Goal: Information Seeking & Learning: Learn about a topic

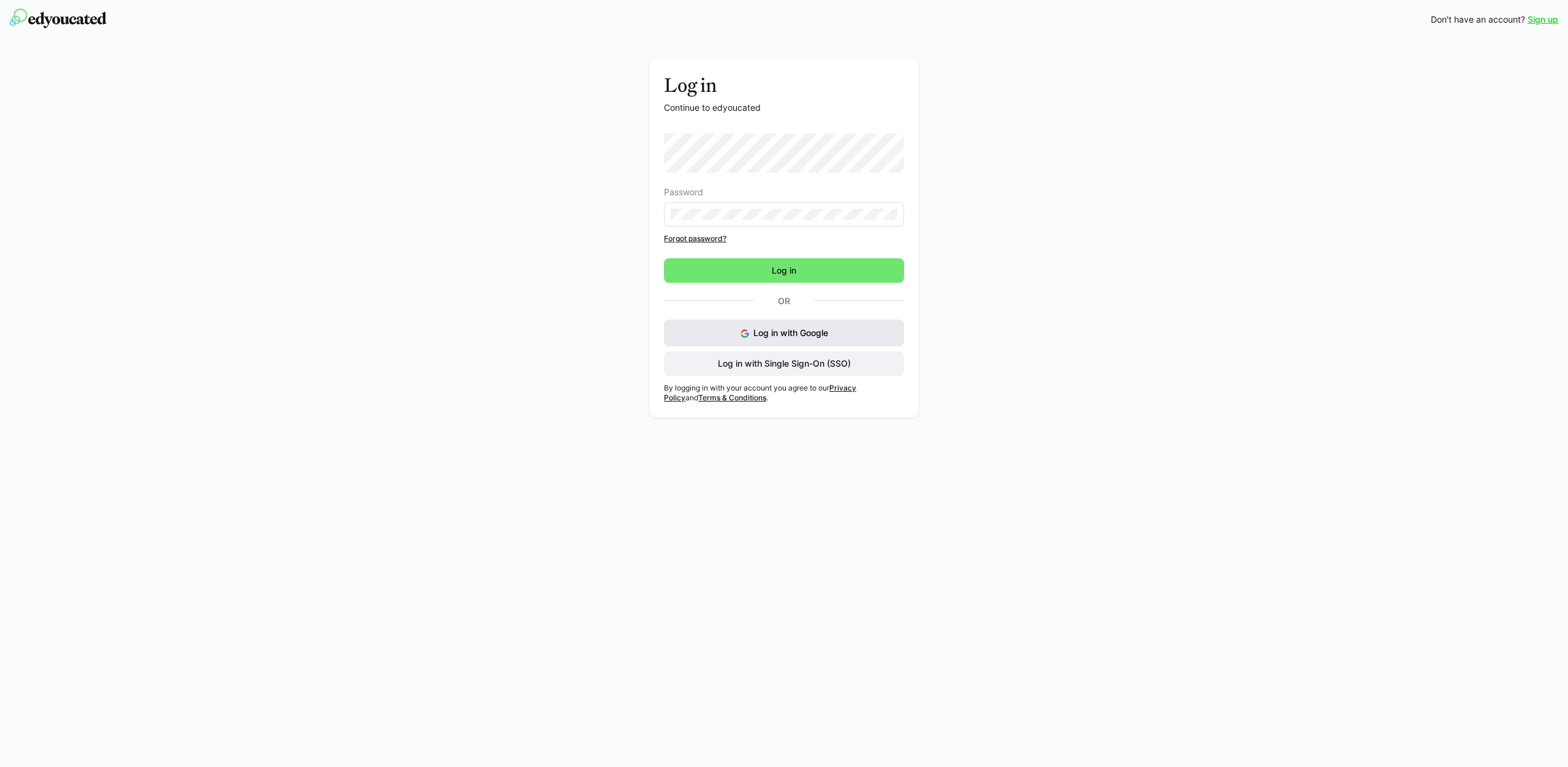
click at [792, 326] on button "Log in with Google" at bounding box center [784, 333] width 240 height 27
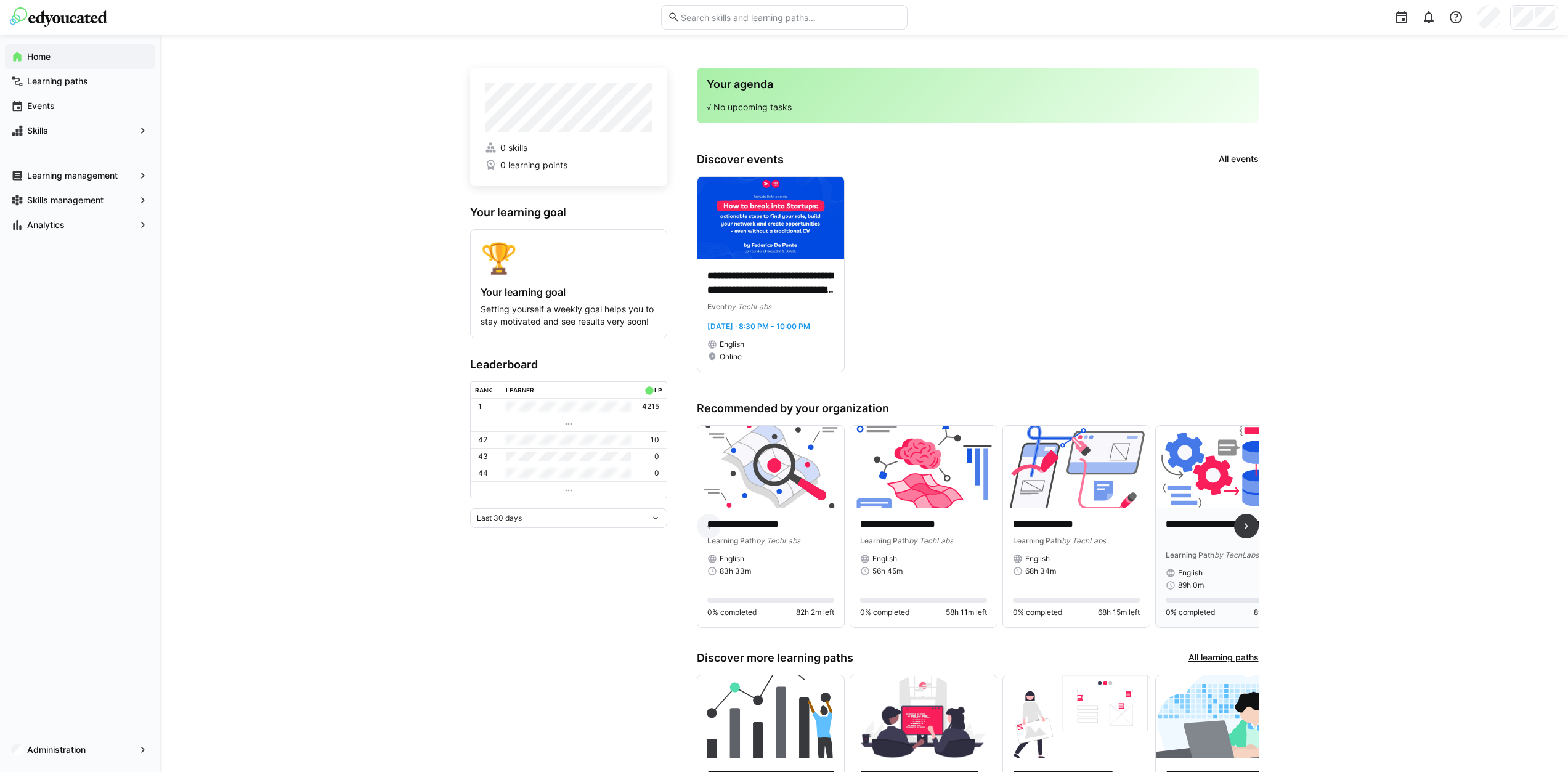
click at [1213, 529] on p "**********" at bounding box center [1229, 532] width 127 height 29
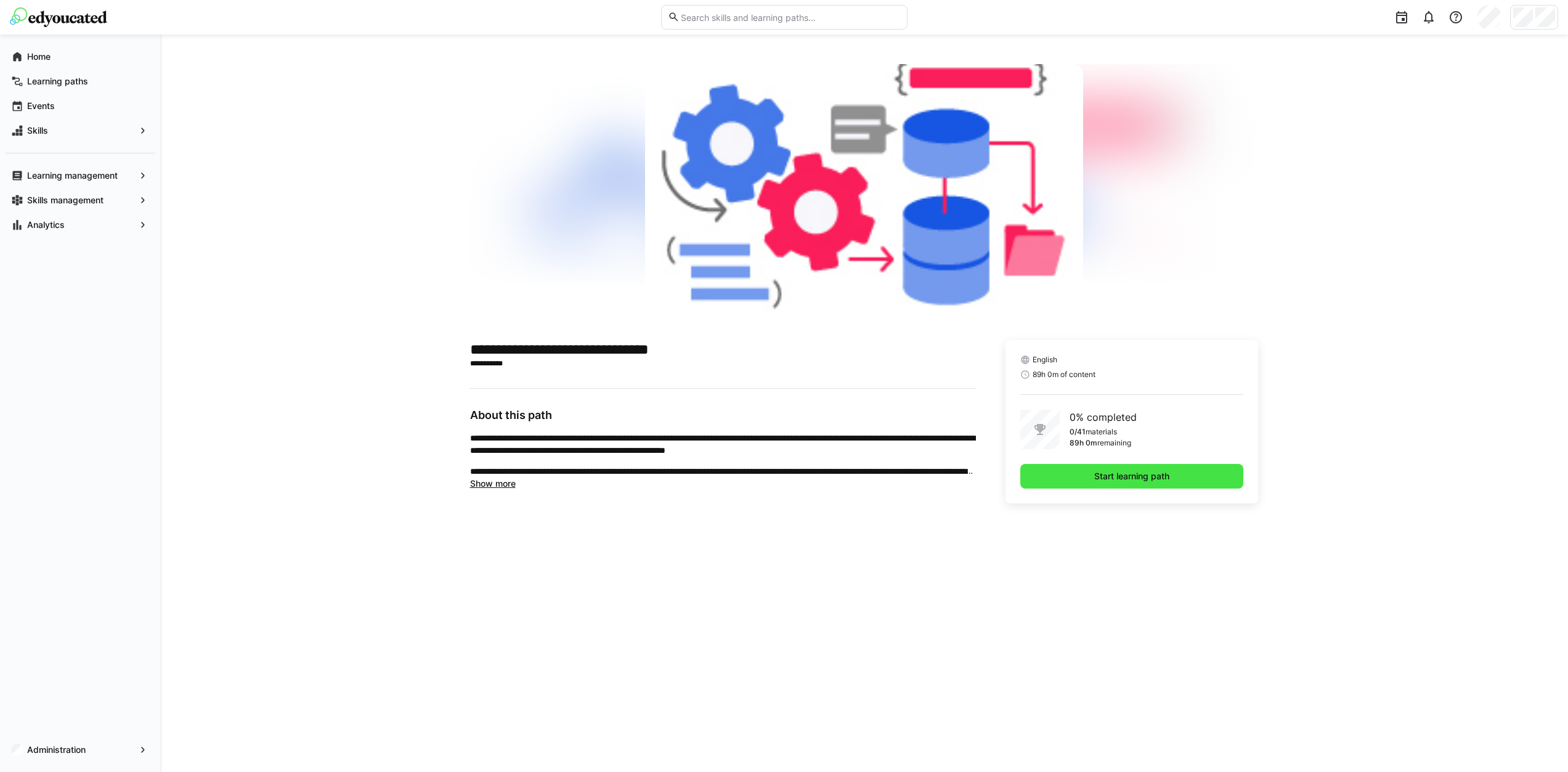
click at [1097, 473] on span "Start learning path" at bounding box center [1132, 476] width 79 height 12
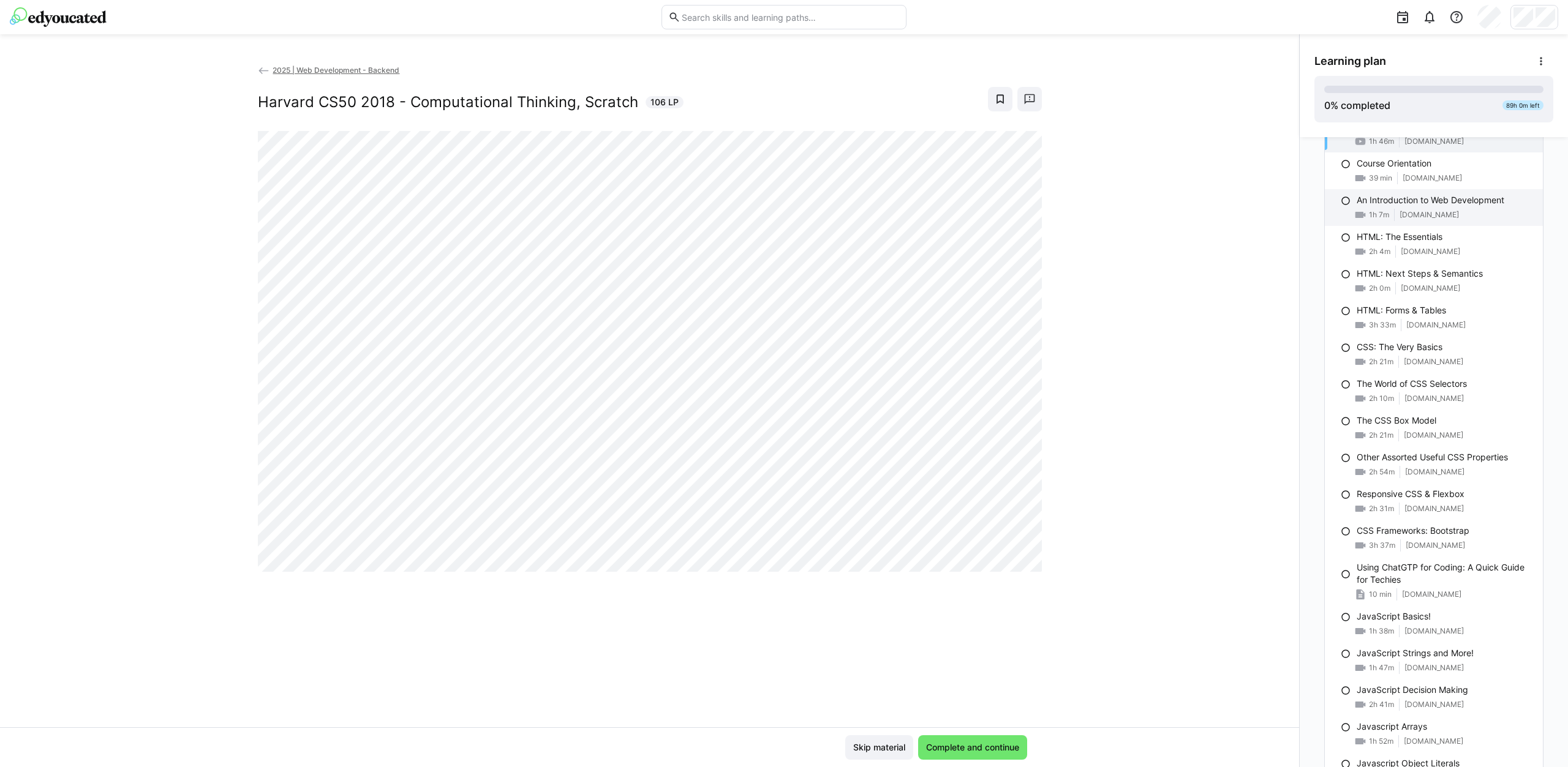
scroll to position [123, 0]
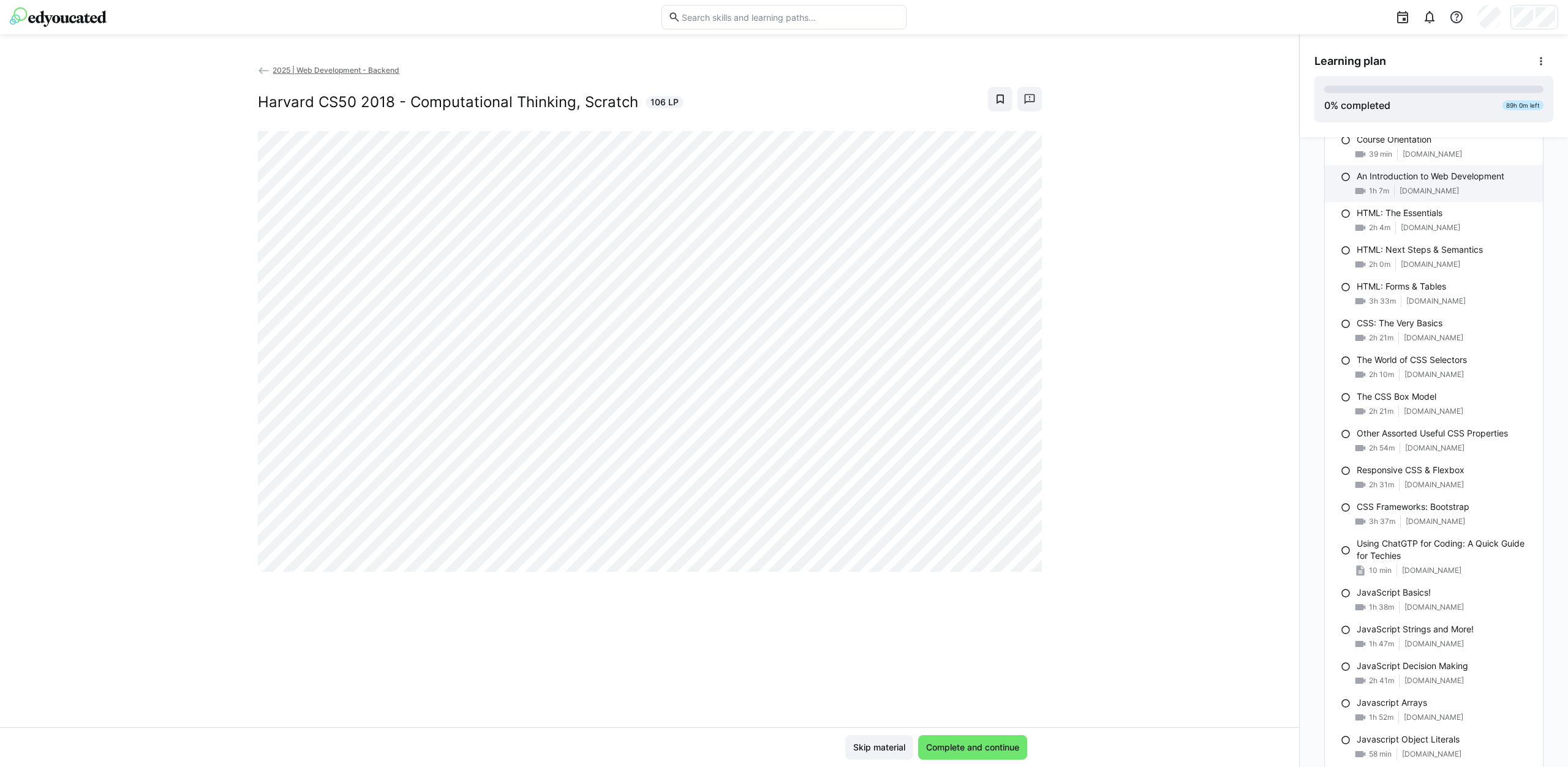
click at [1458, 181] on p "An Introduction to Web Development" at bounding box center [1430, 176] width 147 height 12
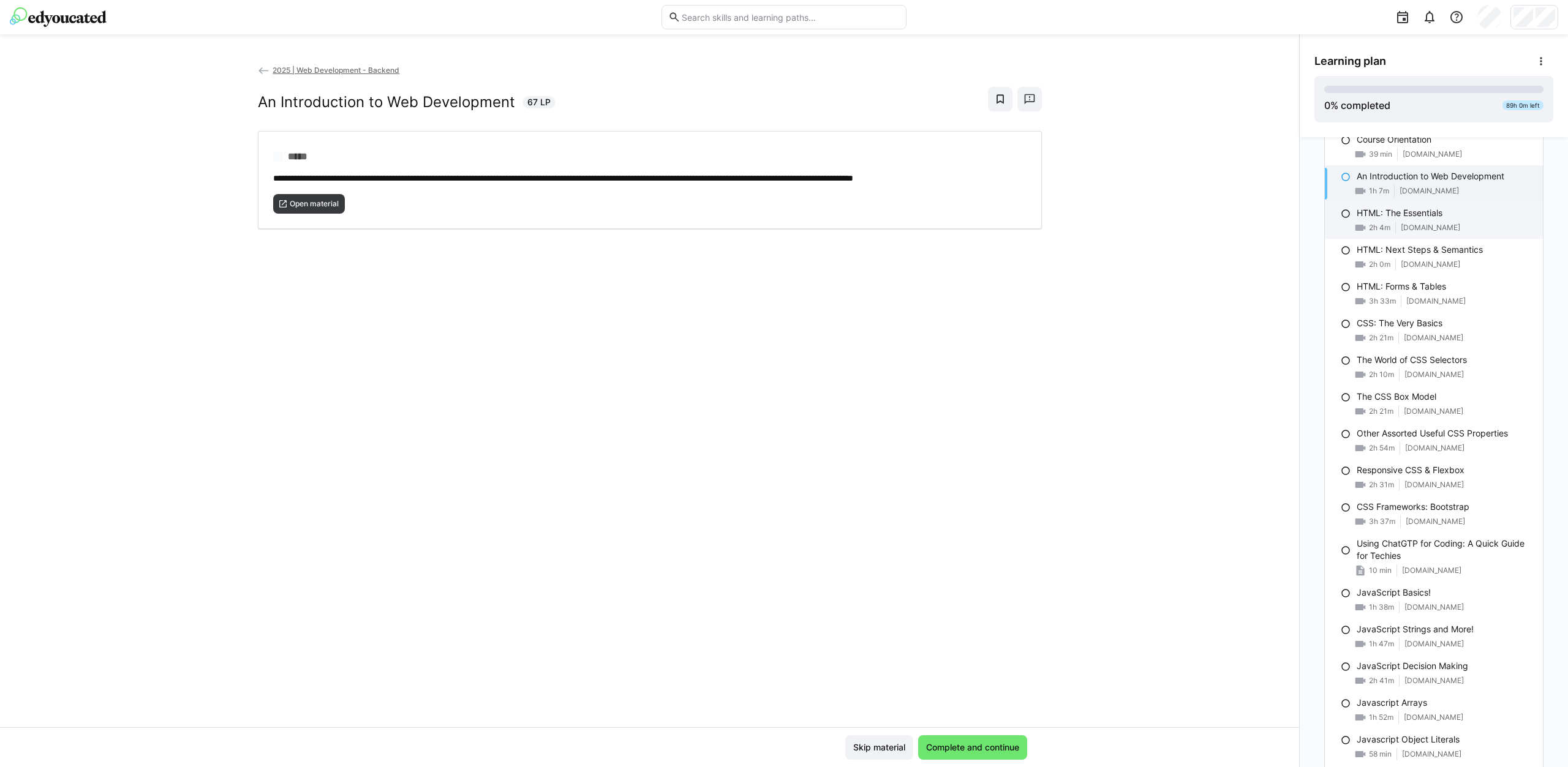
scroll to position [183, 0]
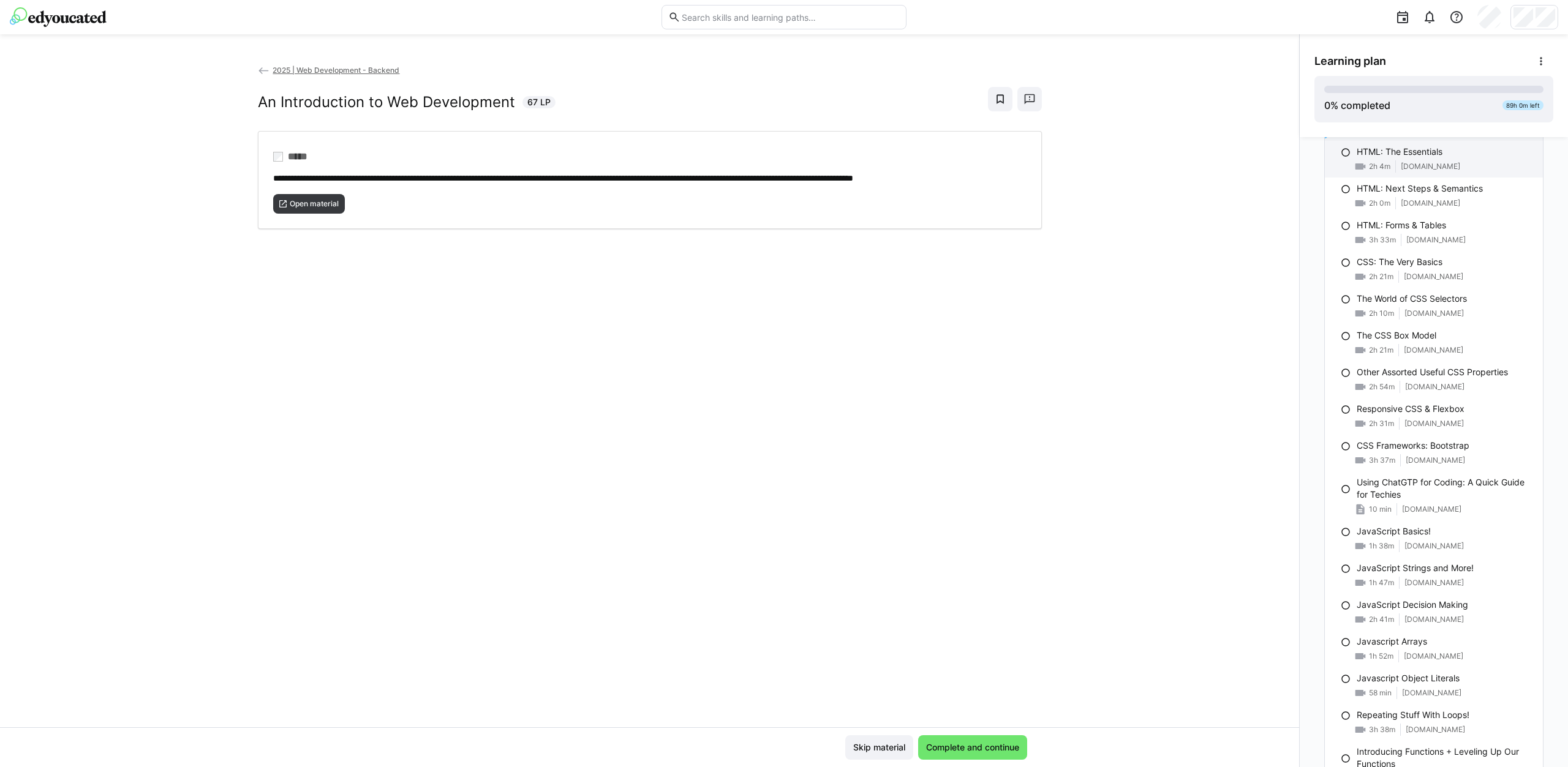
click at [1422, 162] on span "[DOMAIN_NAME]" at bounding box center [1430, 166] width 59 height 10
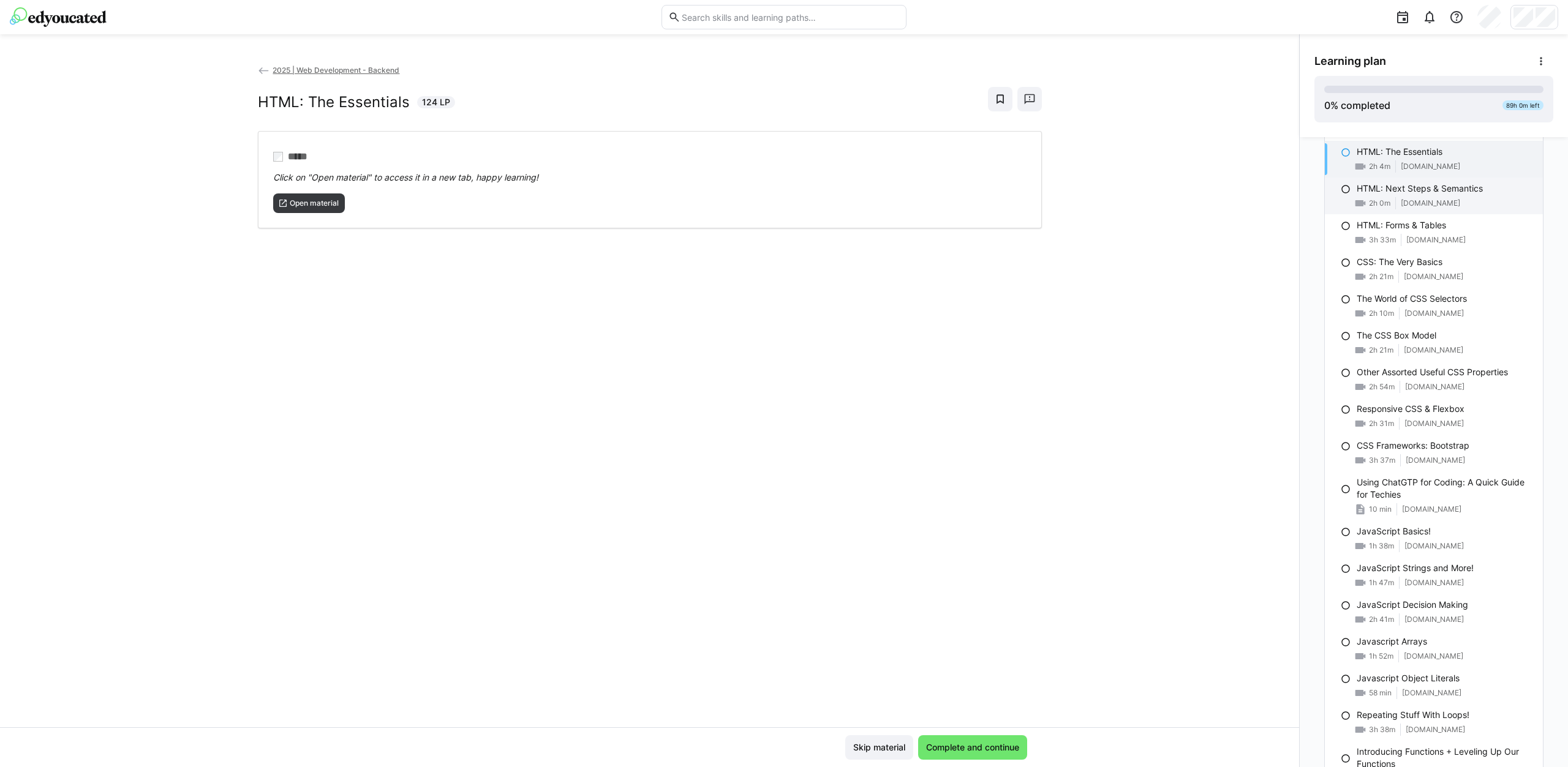
click at [1439, 204] on span "[DOMAIN_NAME]" at bounding box center [1430, 203] width 59 height 10
click at [1435, 234] on div "3h 33m [DOMAIN_NAME]" at bounding box center [1445, 240] width 177 height 12
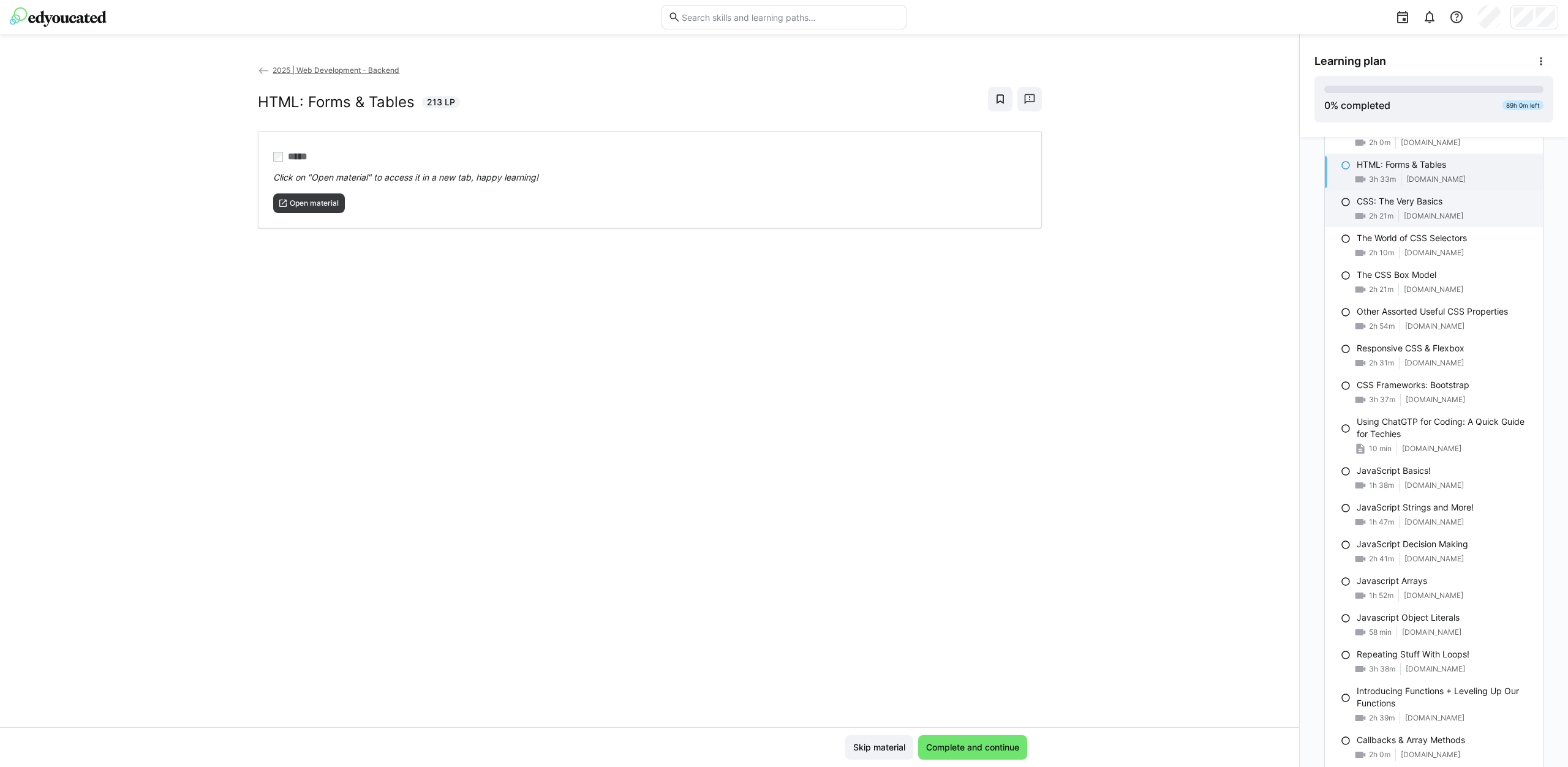
scroll to position [245, 0]
click at [1435, 201] on p "CSS: The Very Basics" at bounding box center [1399, 201] width 86 height 12
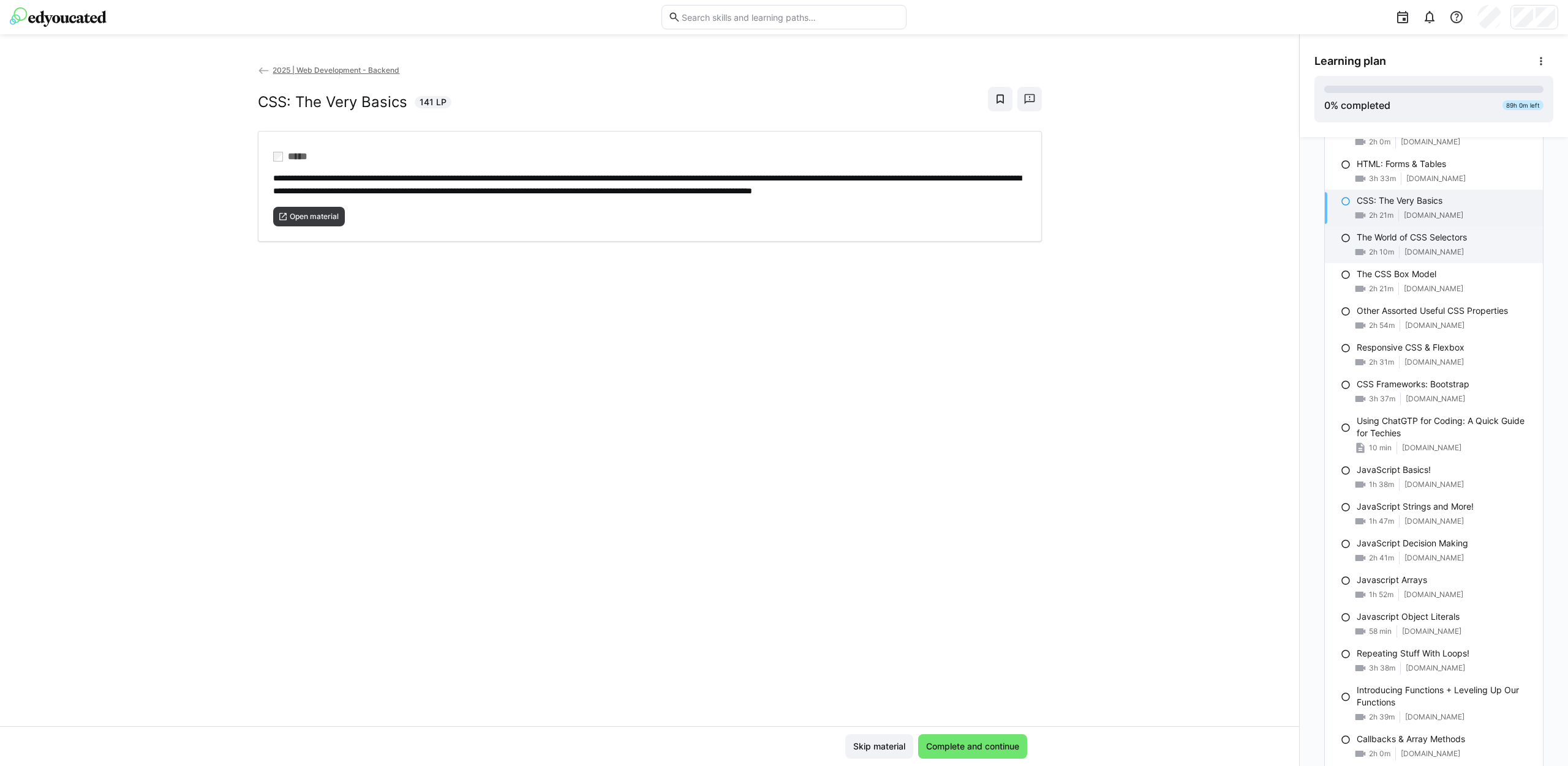
click at [1436, 252] on span "[DOMAIN_NAME]" at bounding box center [1433, 252] width 59 height 10
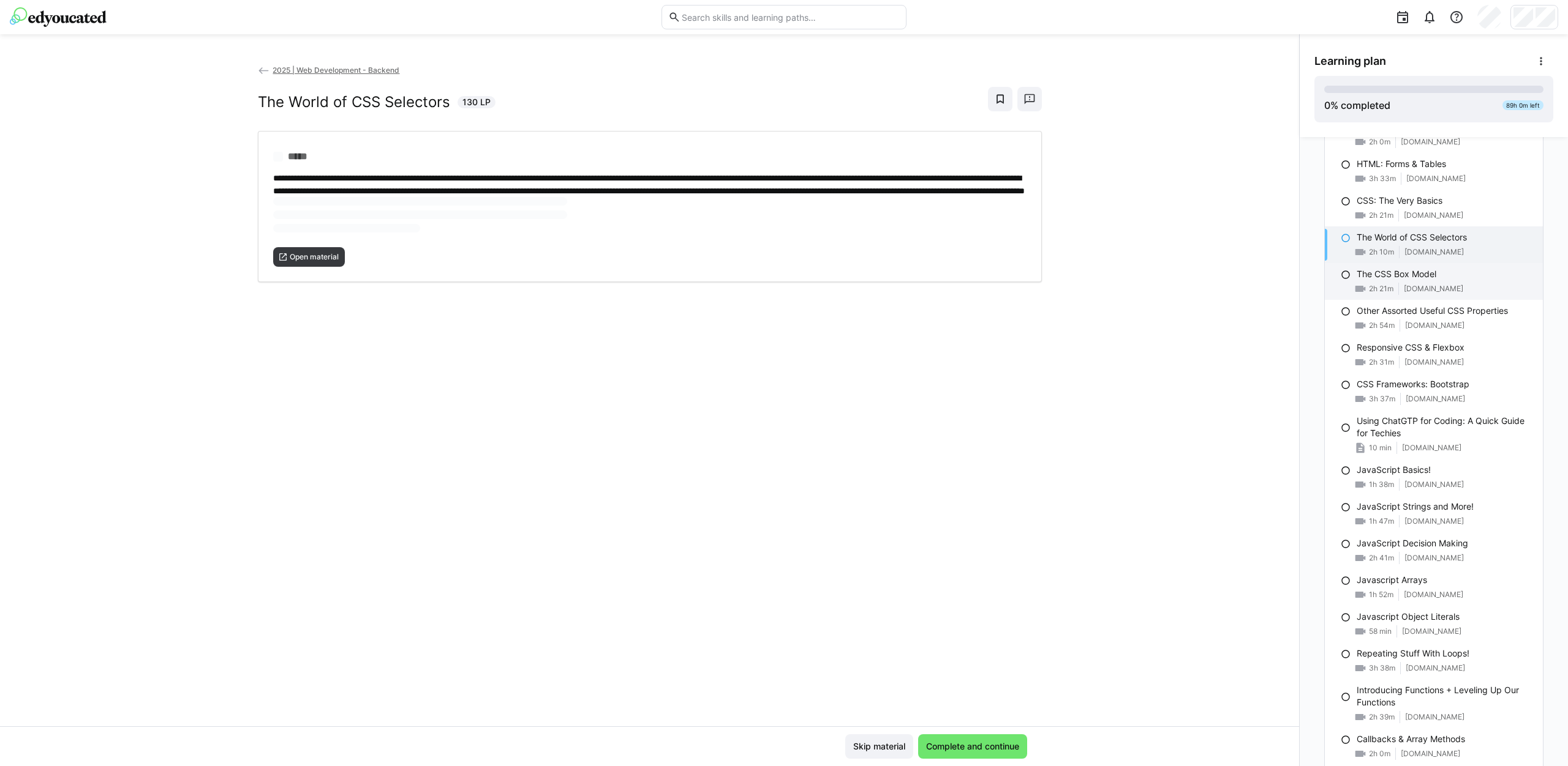
click at [1419, 290] on span "[DOMAIN_NAME]" at bounding box center [1433, 289] width 59 height 10
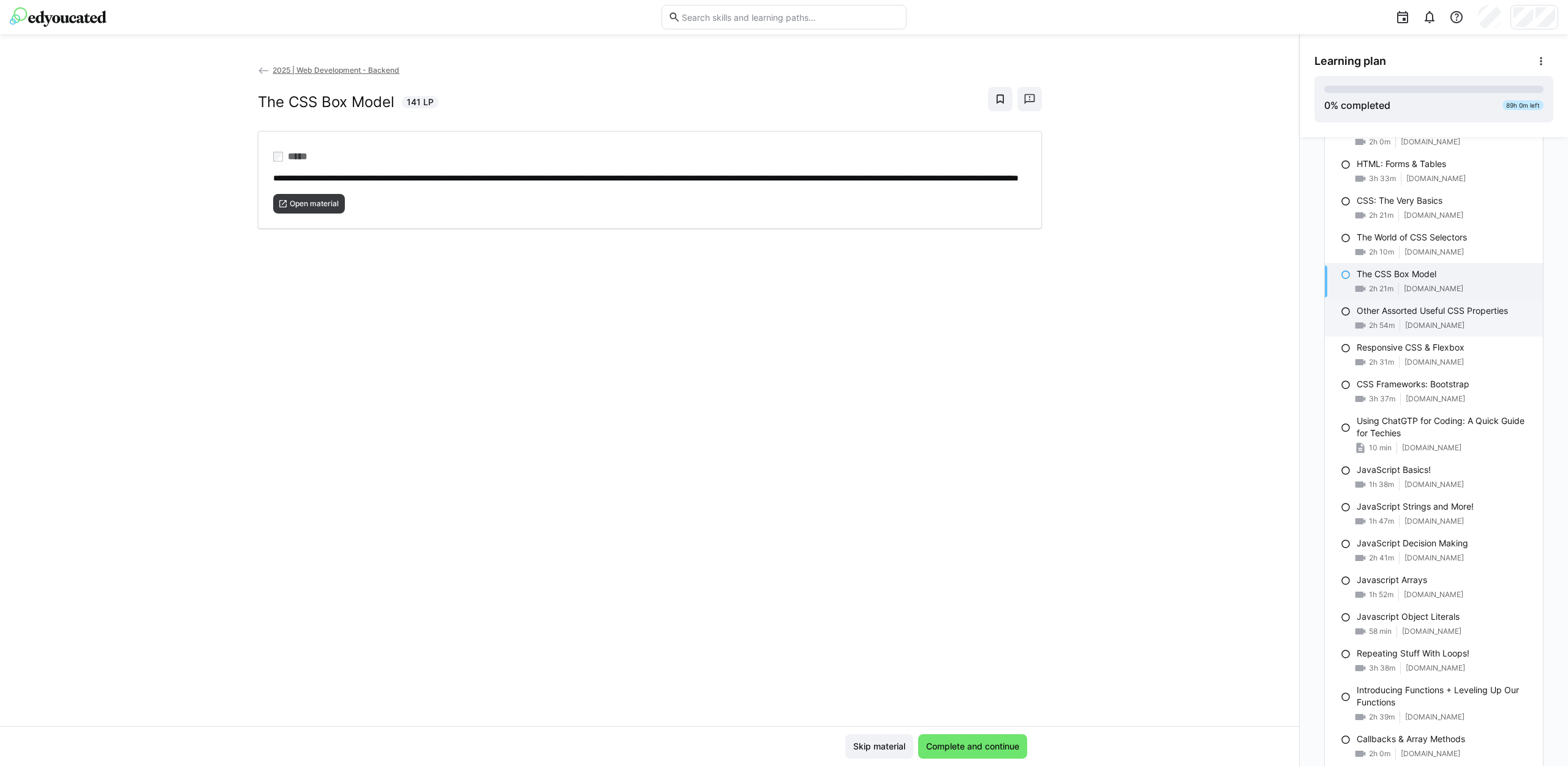
click at [1423, 318] on div "Other Assorted Useful CSS Properties 2h 54m [DOMAIN_NAME]" at bounding box center [1433, 318] width 218 height 37
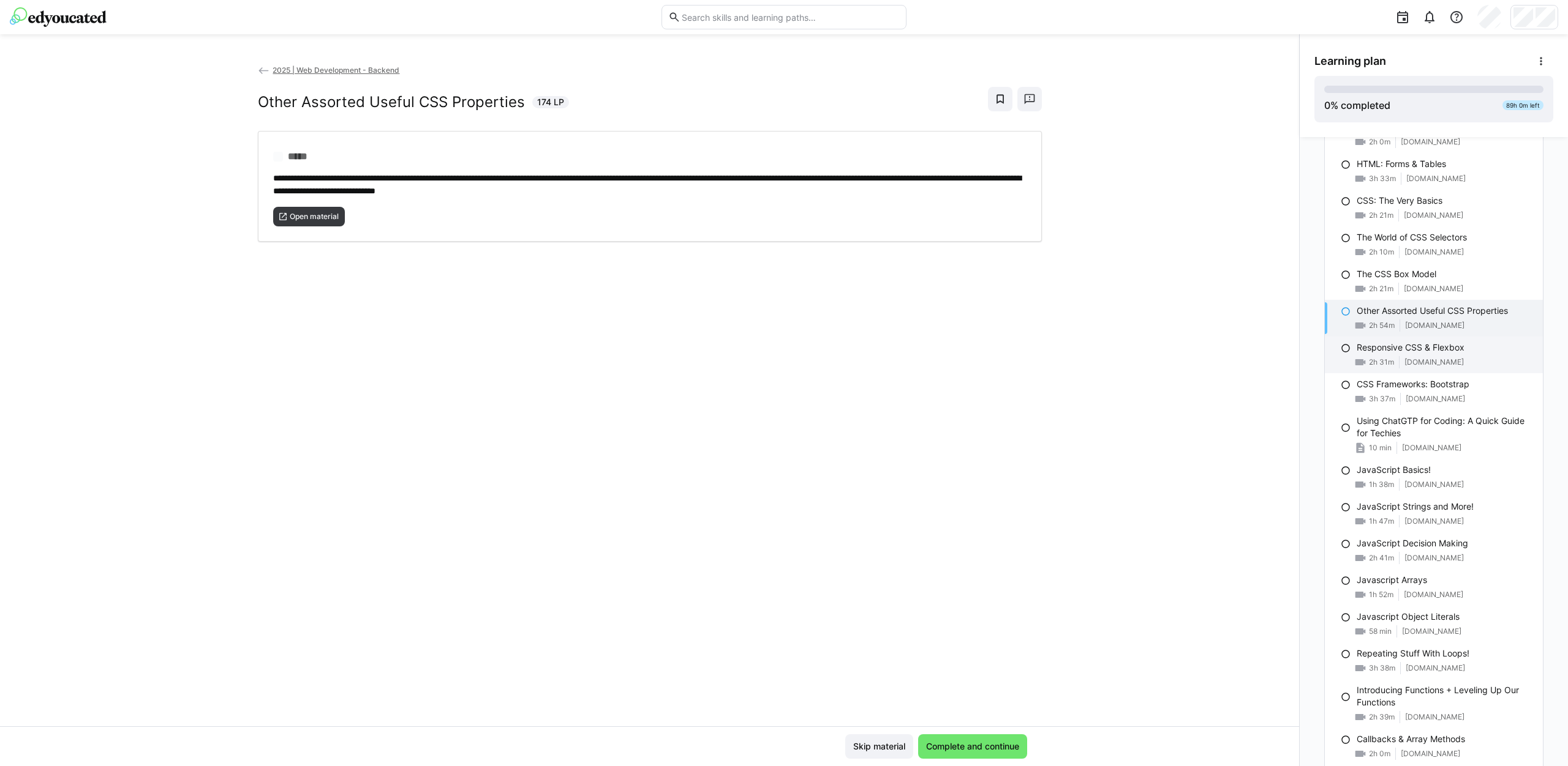
click at [1421, 369] on div "Responsive CSS & Flexbox 2h 31m [DOMAIN_NAME]" at bounding box center [1433, 355] width 218 height 37
click at [302, 209] on span "Open material" at bounding box center [309, 217] width 73 height 19
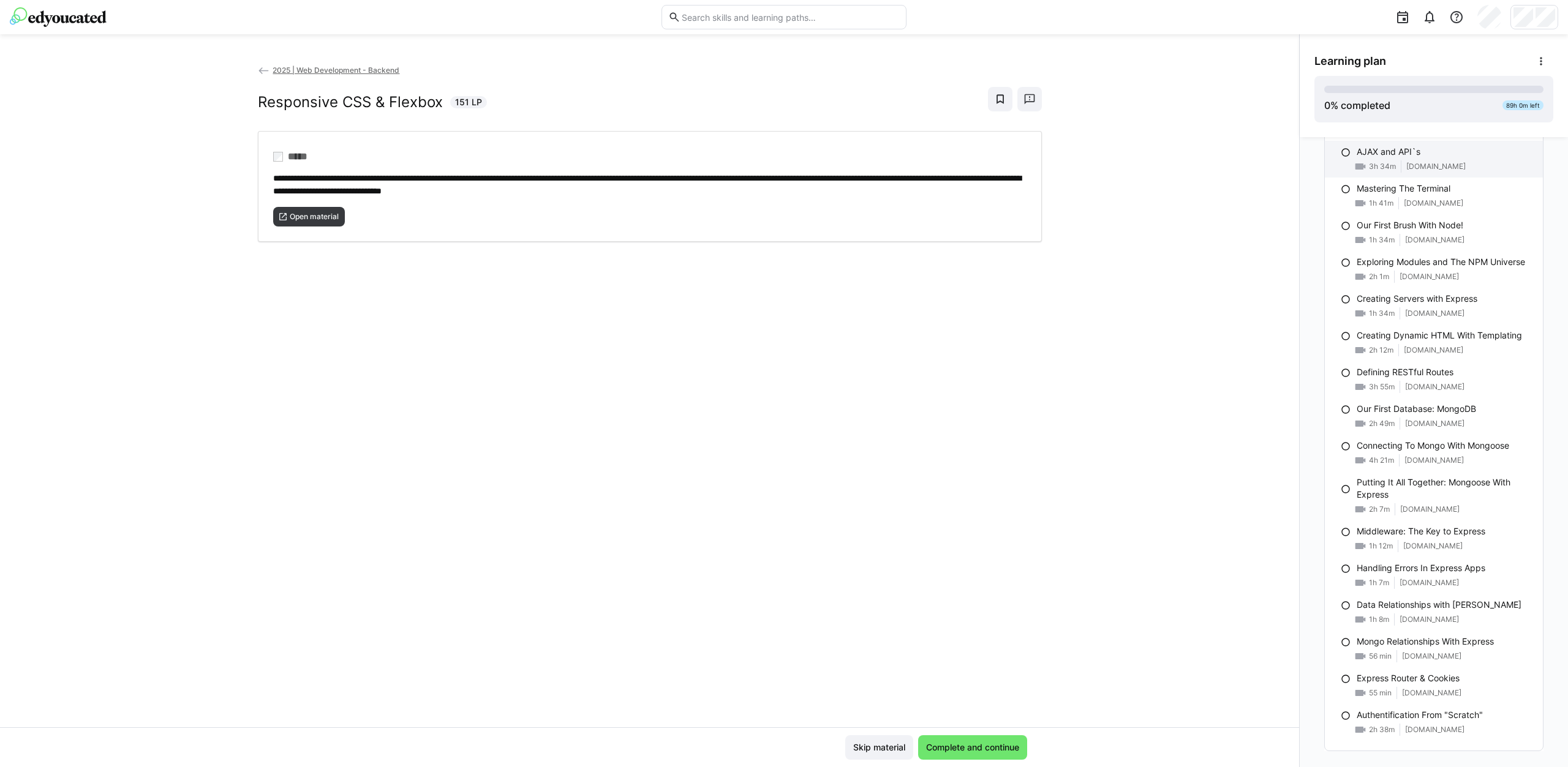
scroll to position [1039, 0]
